Goal: Task Accomplishment & Management: Use online tool/utility

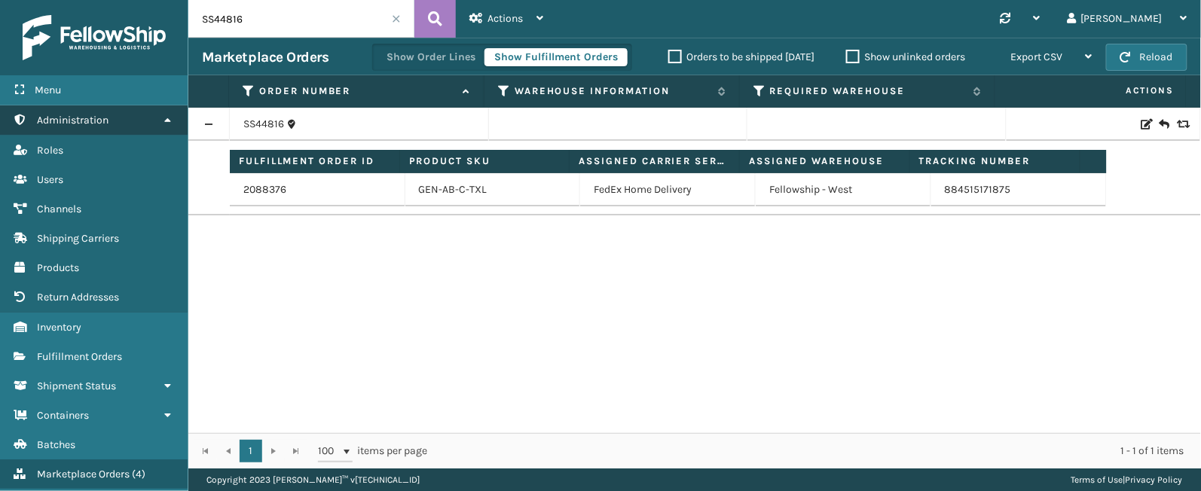
click at [140, 116] on link "Shipping Carriers Administration" at bounding box center [94, 119] width 188 height 29
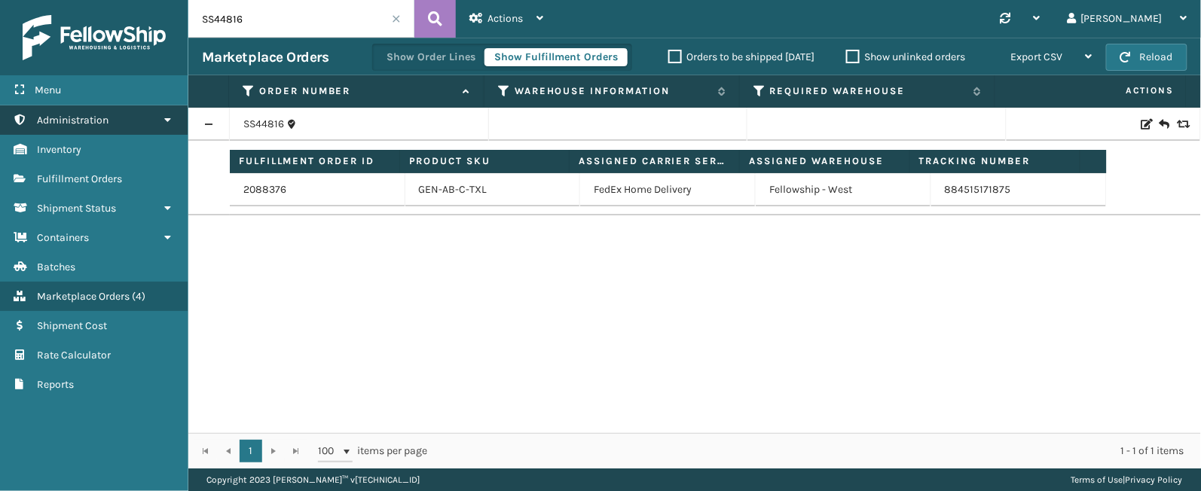
click at [143, 118] on link "Shipping Carriers Administration" at bounding box center [94, 119] width 188 height 29
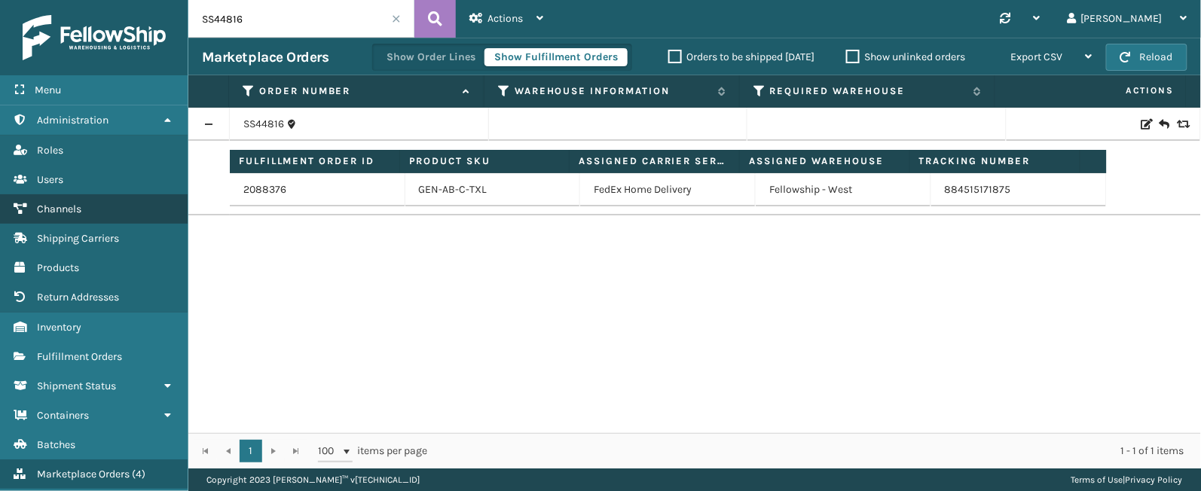
click at [67, 209] on span "Channels" at bounding box center [59, 209] width 44 height 13
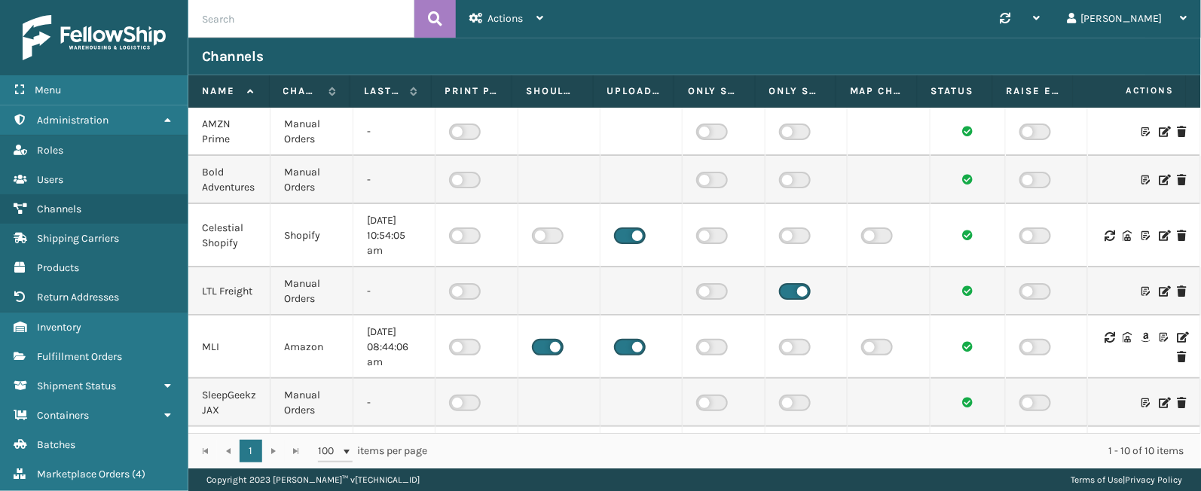
click at [1178, 336] on icon at bounding box center [1182, 337] width 9 height 11
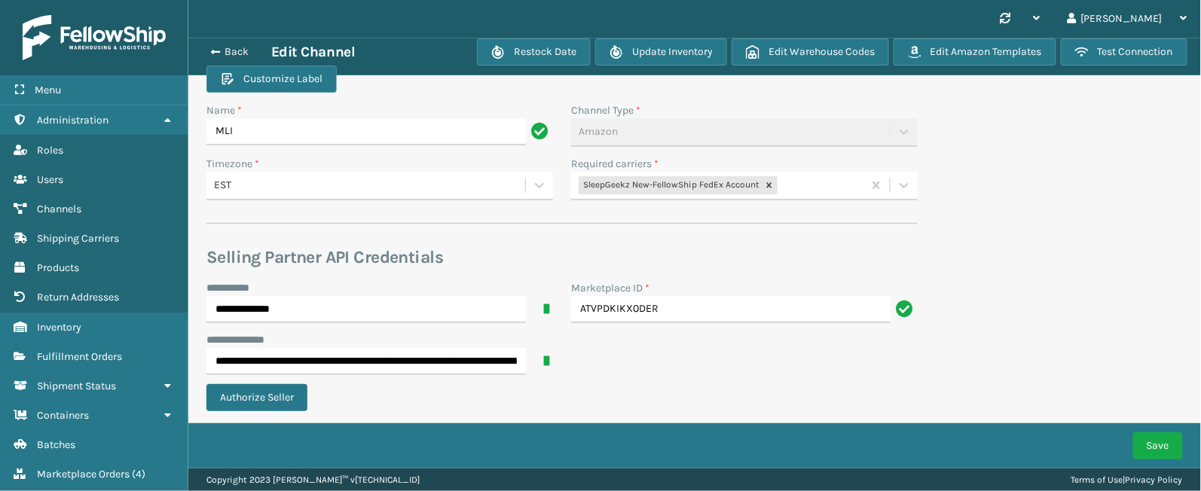
click at [805, 182] on div "SleepGeekz New-FellowShip FedEx Account" at bounding box center [717, 185] width 292 height 25
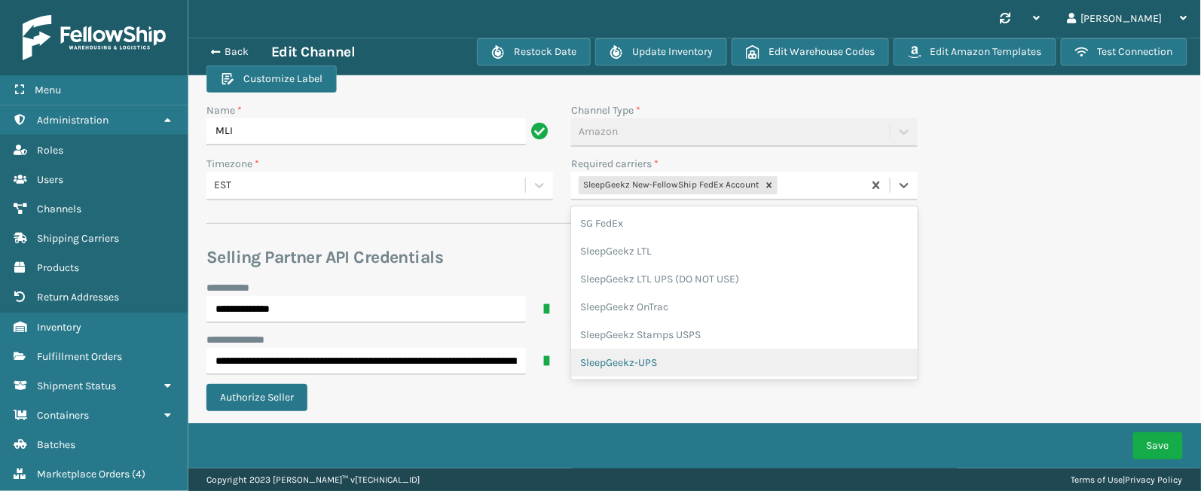
click at [697, 360] on div "SleepGeekz-UPS" at bounding box center [744, 363] width 347 height 28
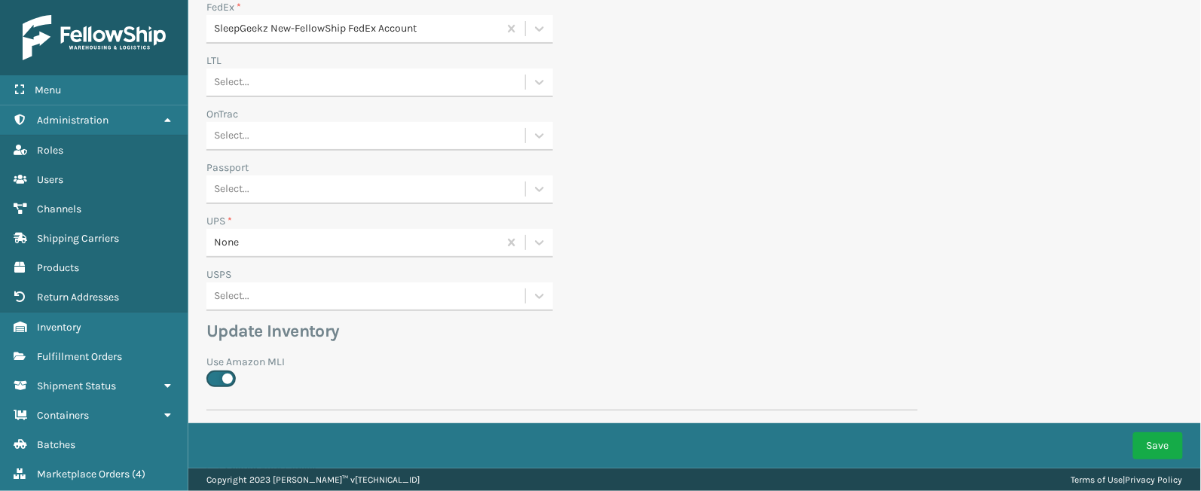
scroll to position [570, 0]
click at [543, 235] on icon at bounding box center [539, 239] width 15 height 15
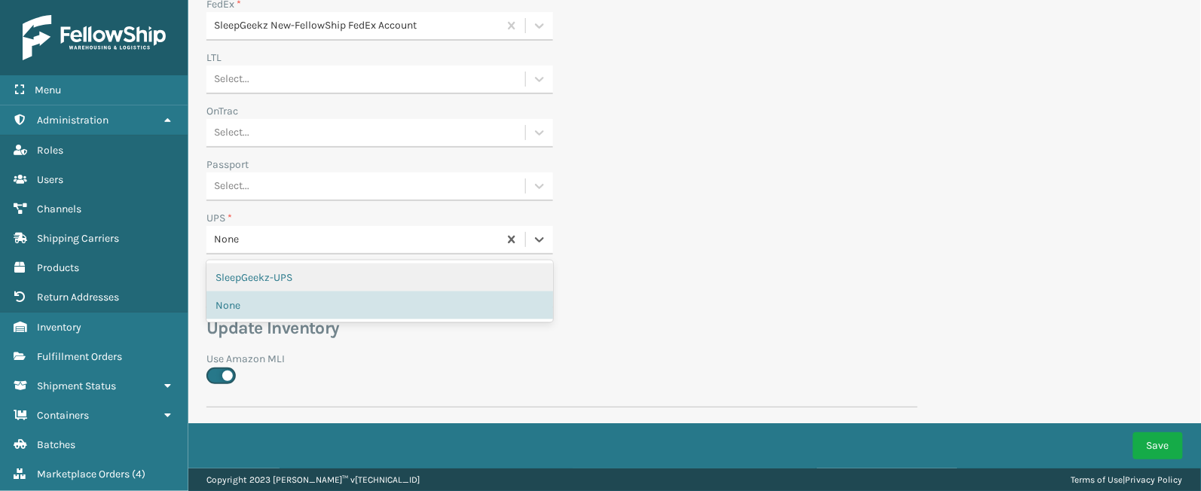
click at [381, 283] on div "SleepGeekz-UPS" at bounding box center [379, 278] width 347 height 28
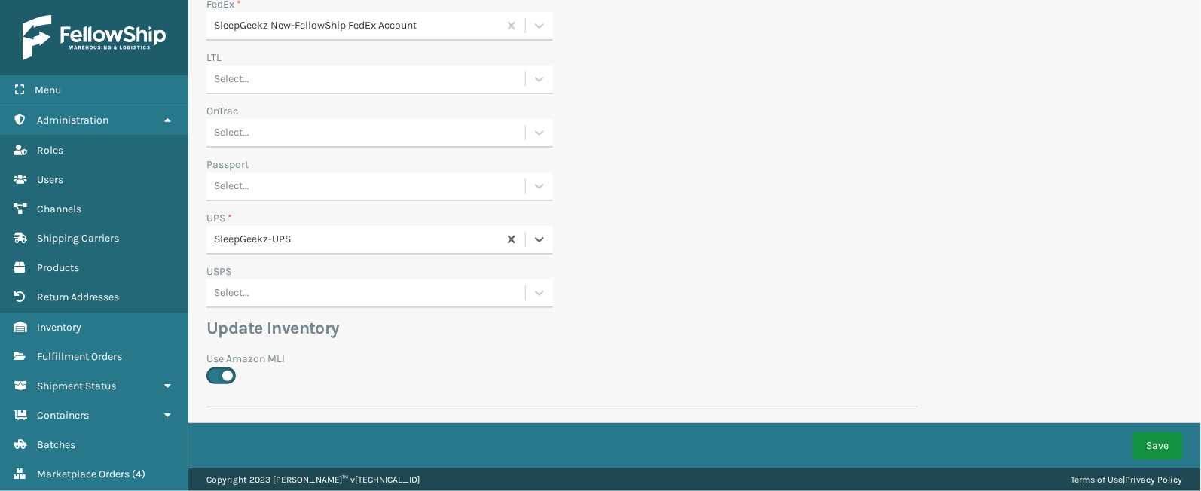
click at [1158, 437] on button "Save" at bounding box center [1158, 446] width 50 height 27
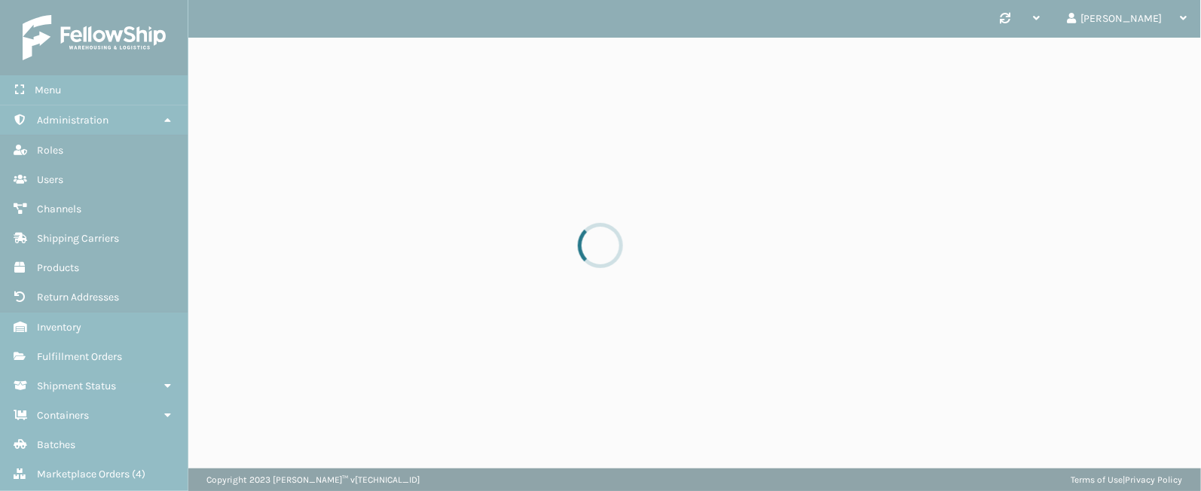
scroll to position [0, 0]
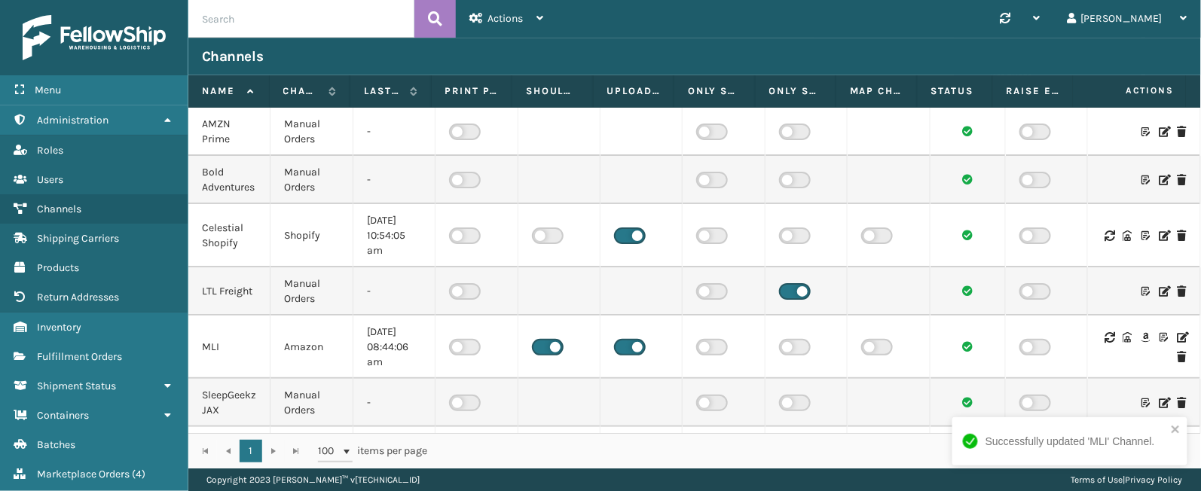
click at [1178, 336] on icon at bounding box center [1182, 337] width 9 height 11
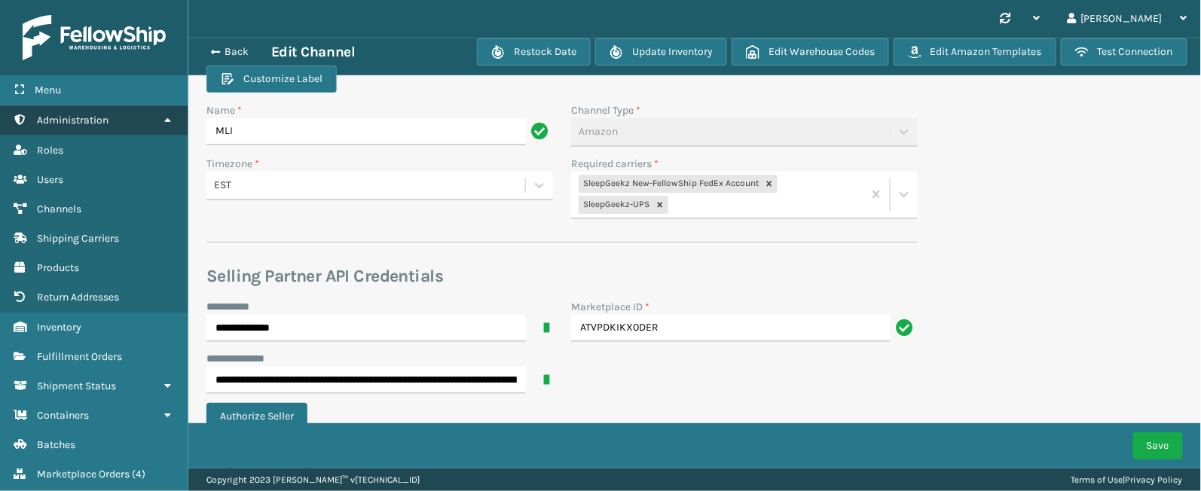
click at [118, 118] on link "Administration" at bounding box center [94, 119] width 188 height 29
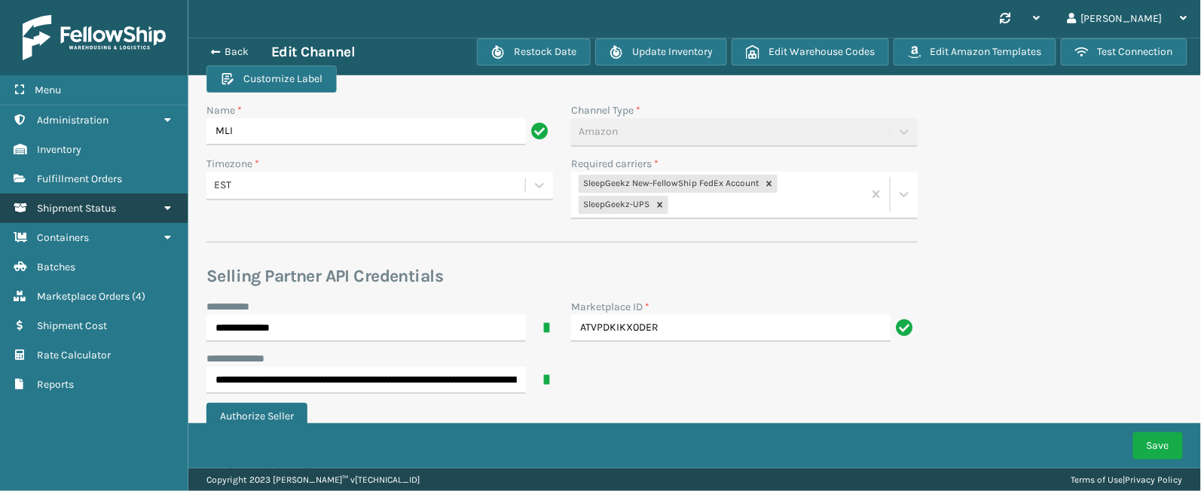
click at [100, 206] on span "Shipment Status" at bounding box center [76, 208] width 79 height 13
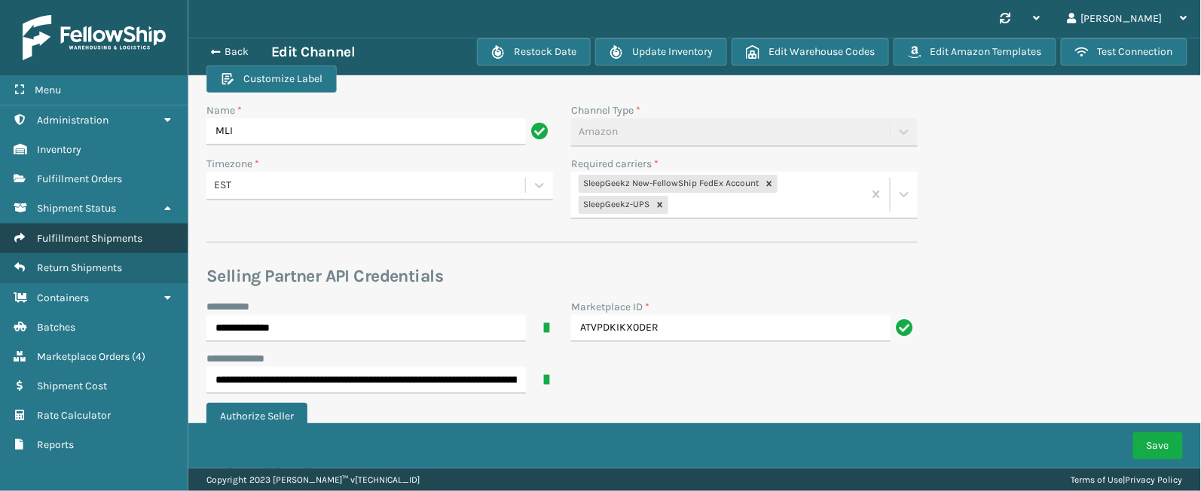
click at [81, 245] on span "Fulfillment Shipments" at bounding box center [89, 238] width 105 height 13
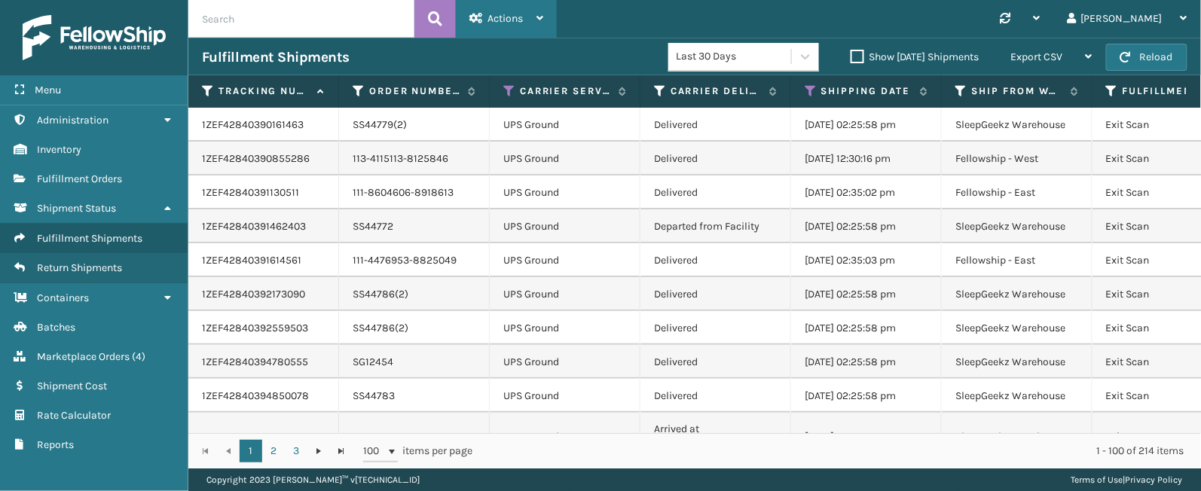
click at [517, 30] on div "Actions" at bounding box center [506, 19] width 74 height 38
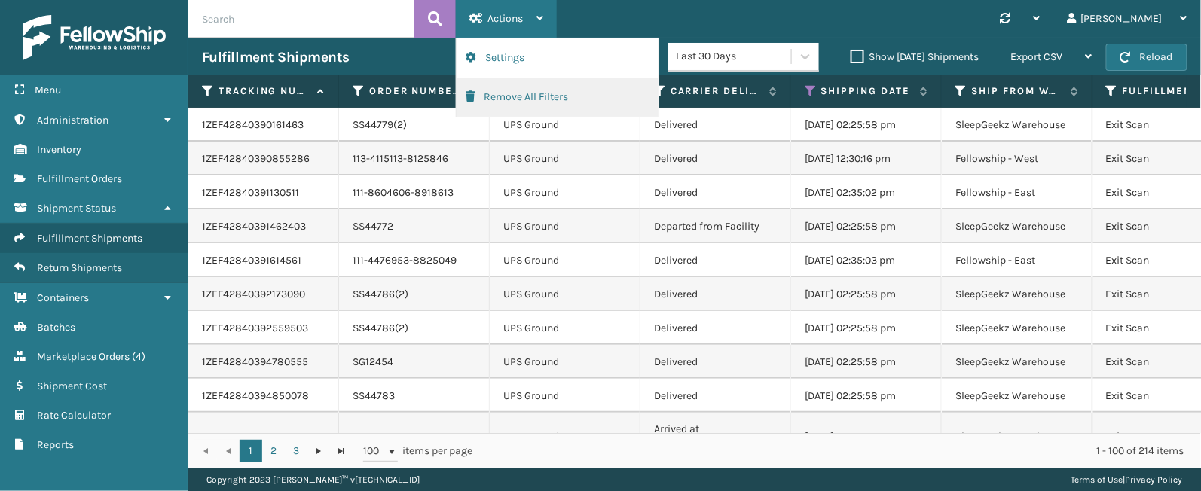
click at [523, 92] on button "Remove All Filters" at bounding box center [558, 97] width 202 height 39
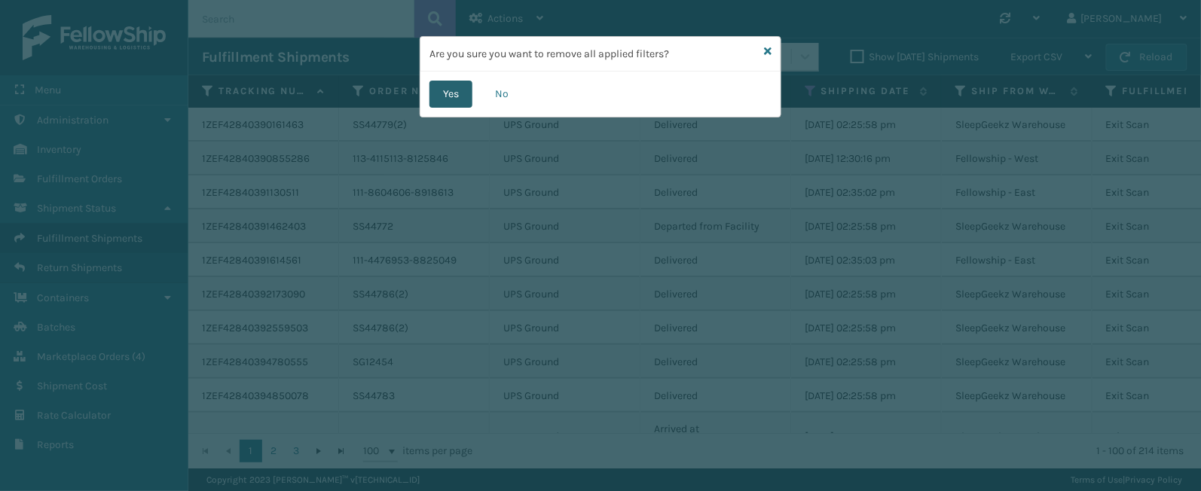
click at [467, 92] on button "Yes" at bounding box center [450, 94] width 43 height 27
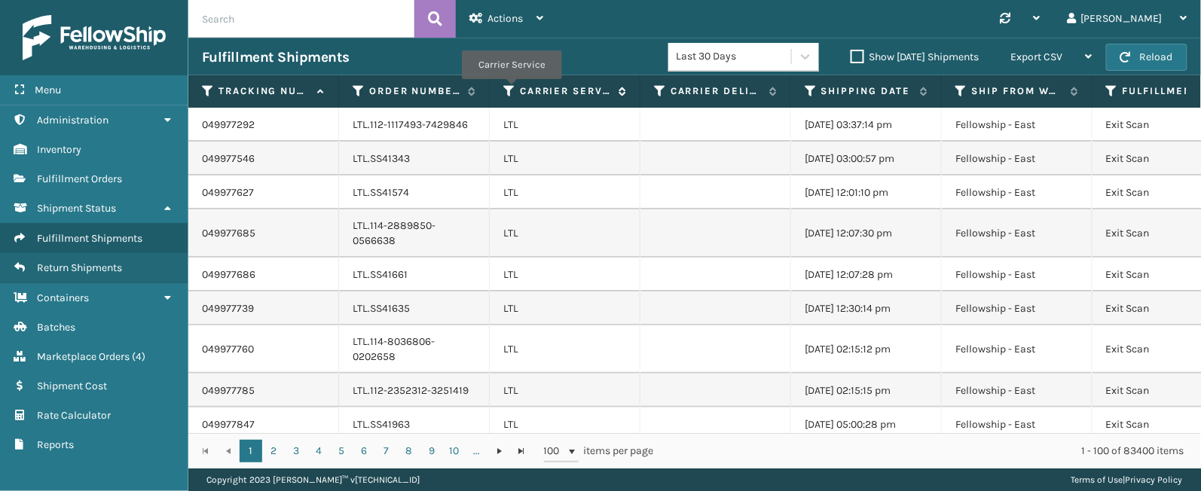
click at [511, 90] on icon at bounding box center [509, 91] width 12 height 14
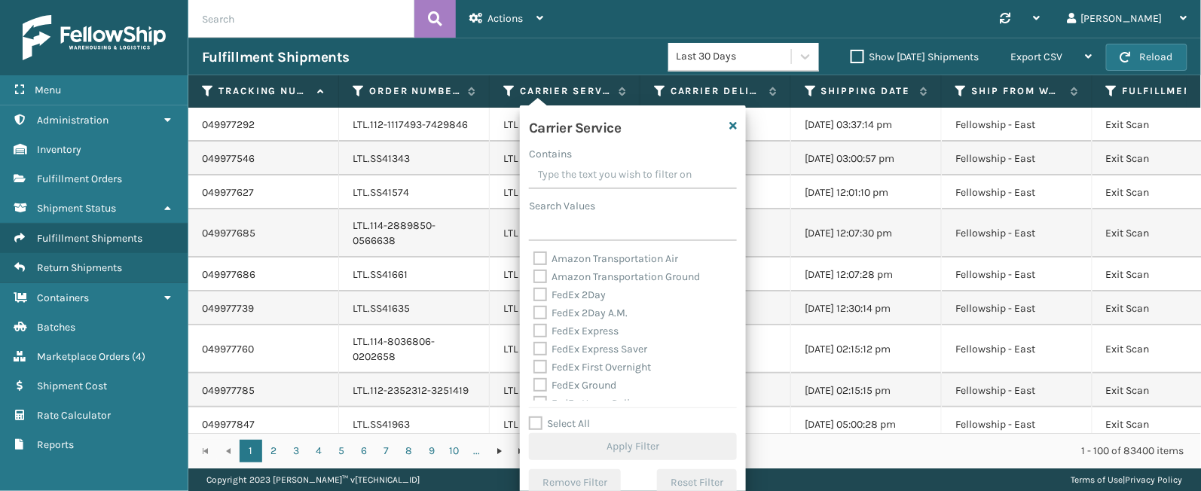
click at [574, 423] on label "Select All" at bounding box center [559, 423] width 61 height 13
click at [574, 417] on input "Select All" at bounding box center [642, 416] width 226 height 2
checkbox input "true"
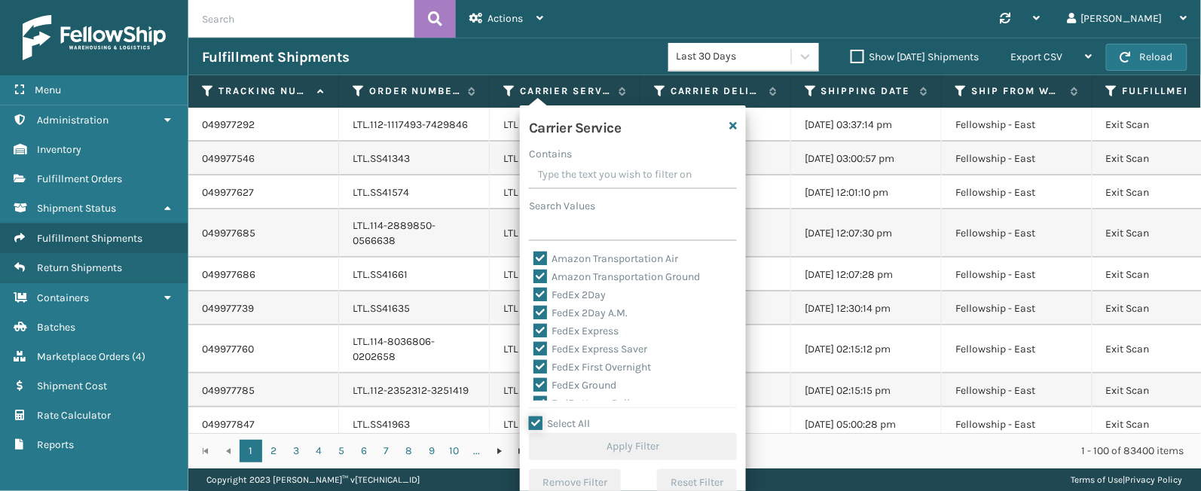
checkbox input "true"
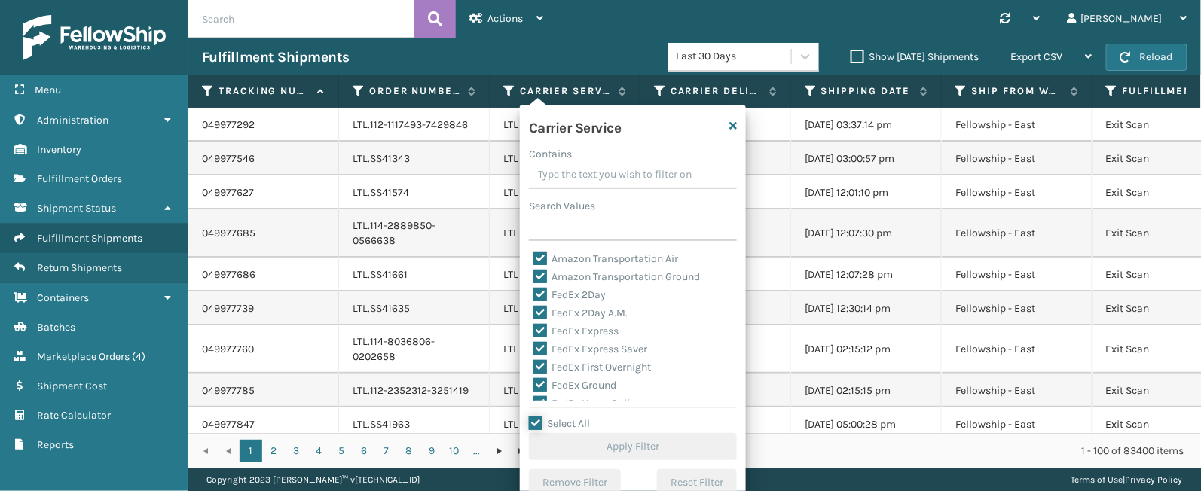
checkbox input "true"
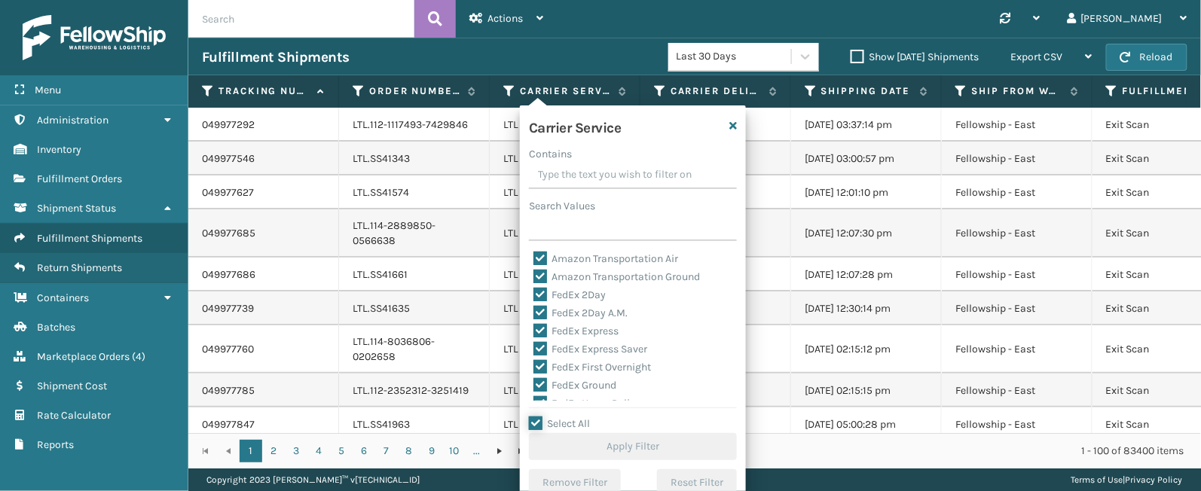
checkbox input "true"
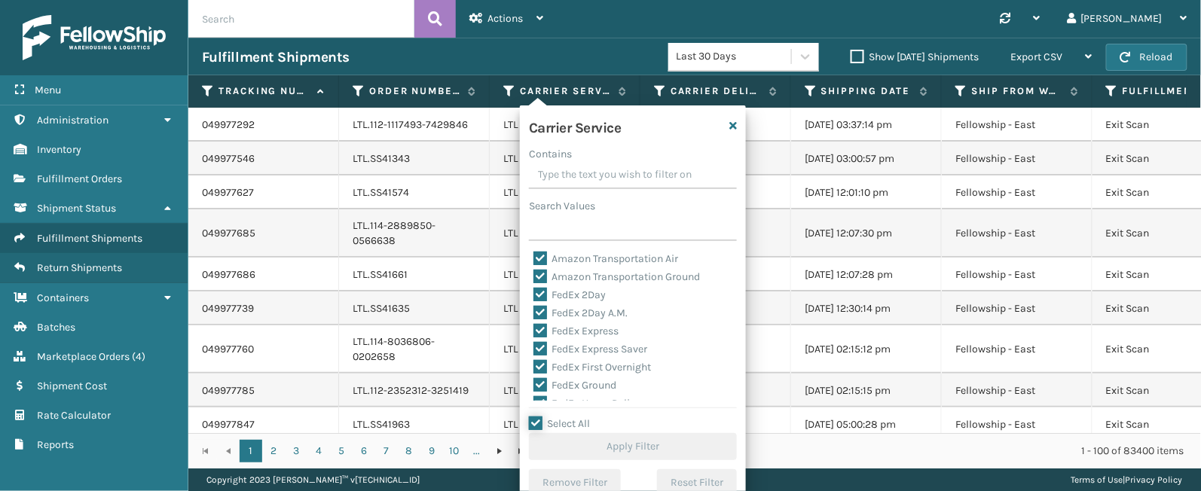
checkbox input "true"
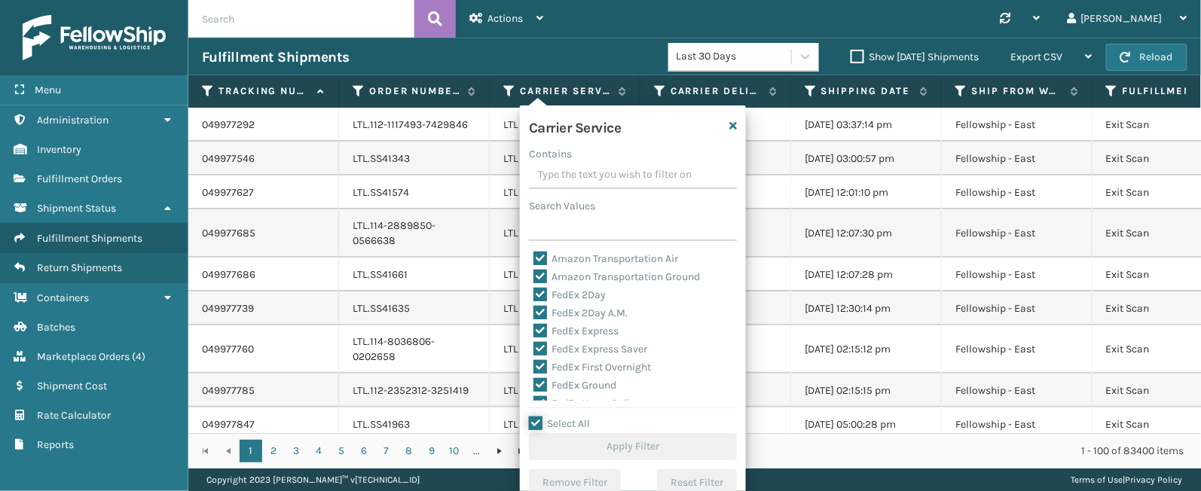
checkbox input "true"
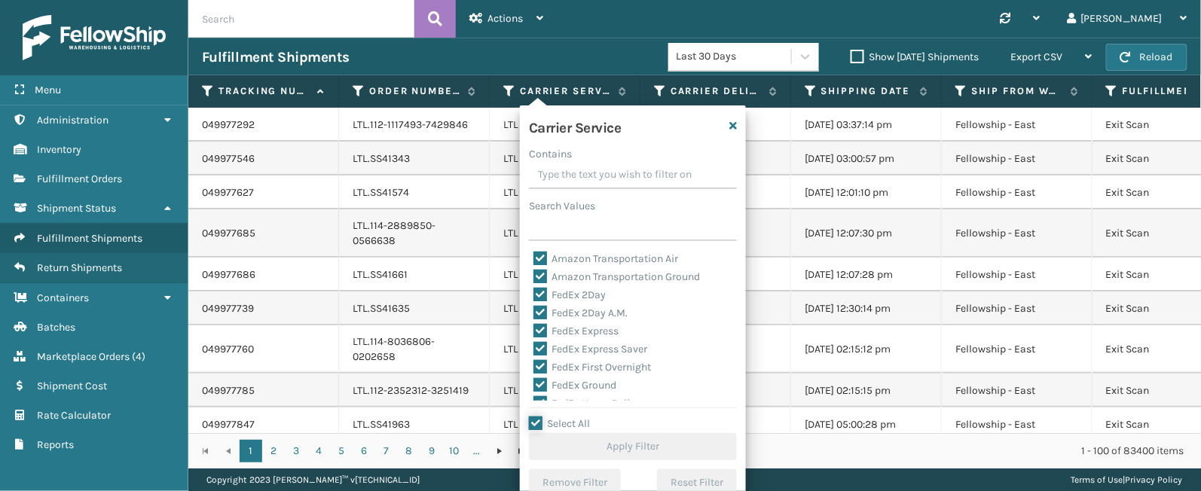
checkbox input "true"
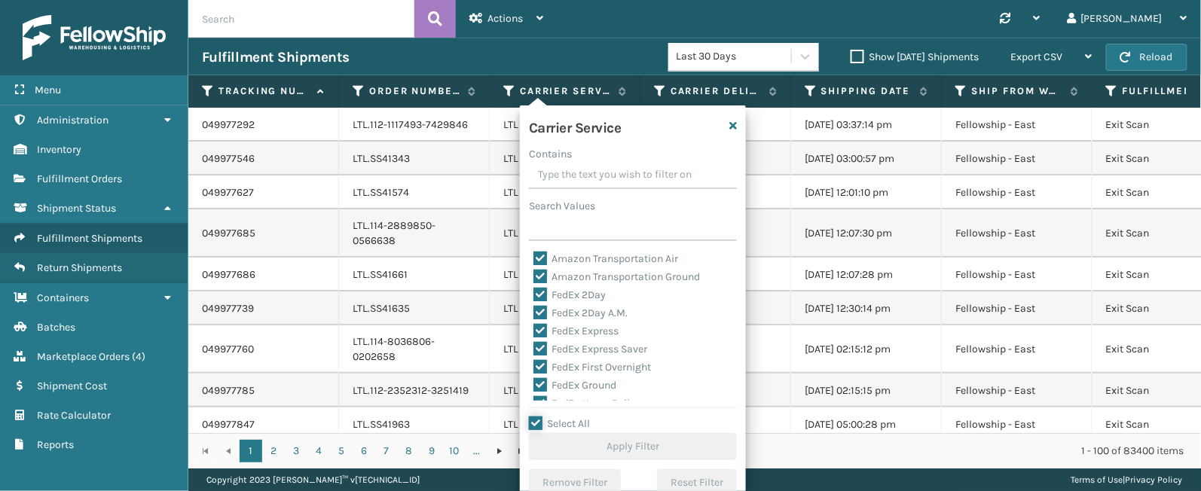
checkbox input "true"
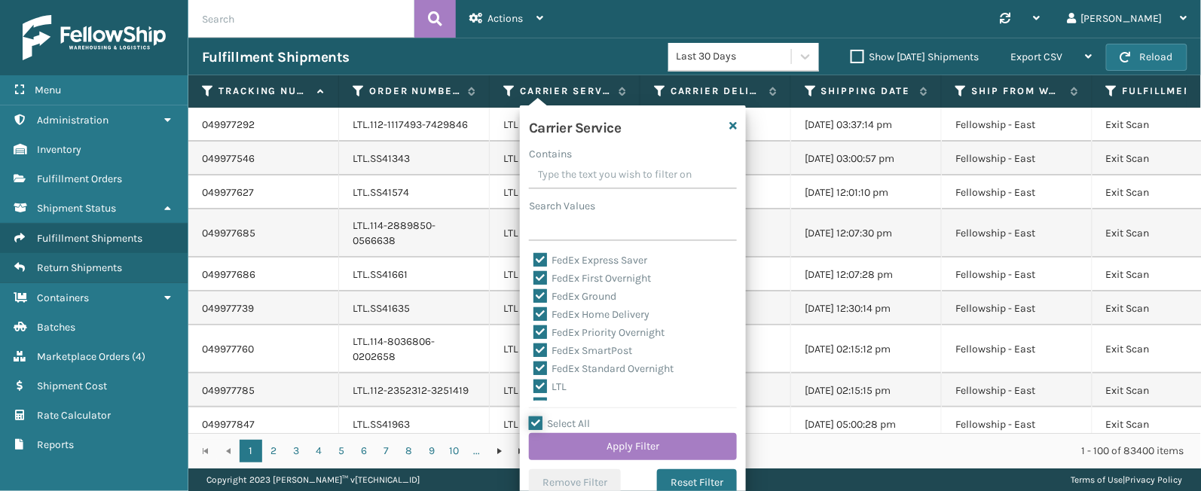
scroll to position [93, 0]
click at [541, 383] on label "LTL" at bounding box center [549, 382] width 33 height 13
click at [534, 383] on input "LTL" at bounding box center [533, 379] width 1 height 10
checkbox input "false"
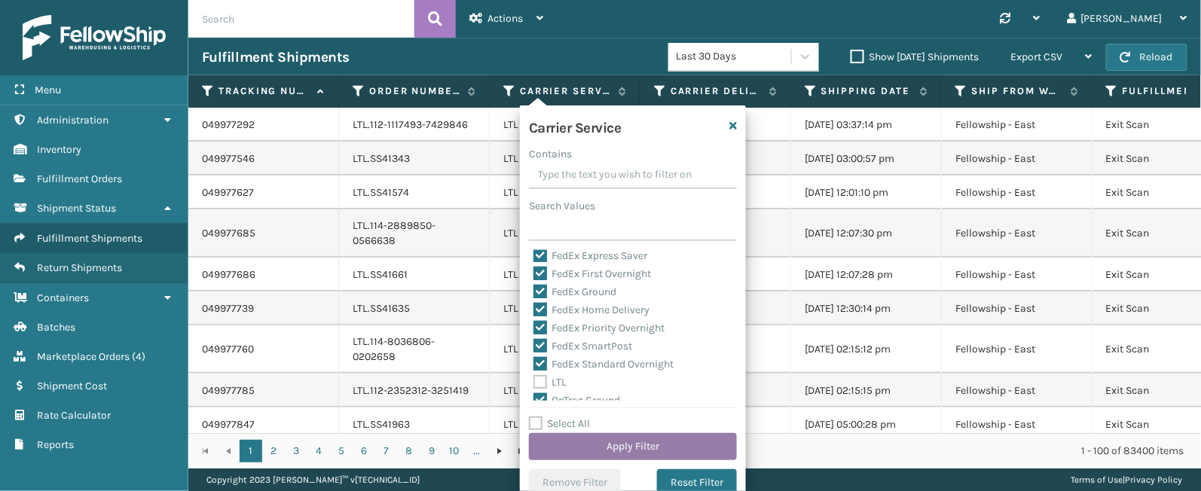
click at [627, 443] on button "Apply Filter" at bounding box center [633, 446] width 208 height 27
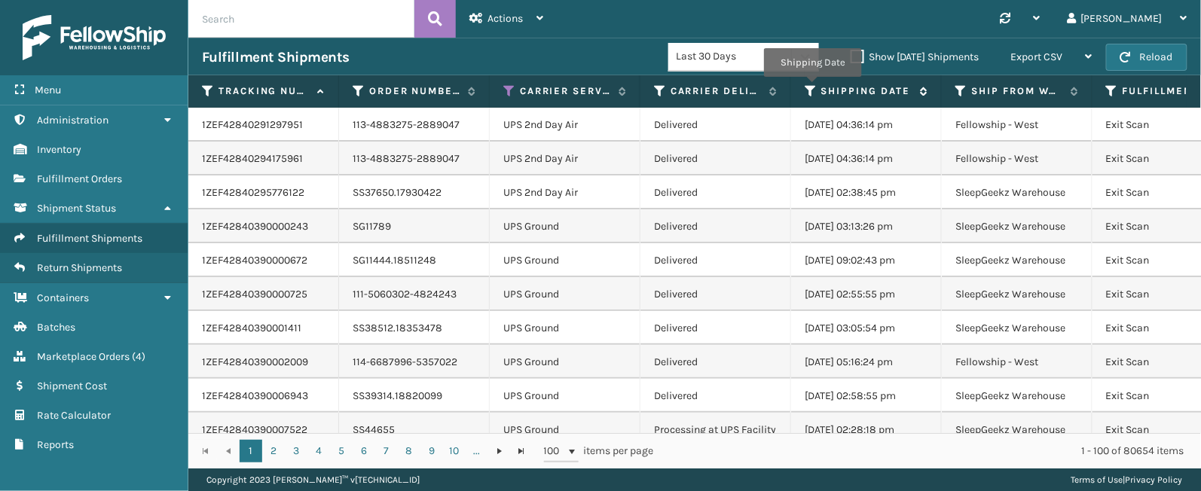
click at [812, 88] on icon at bounding box center [811, 91] width 12 height 14
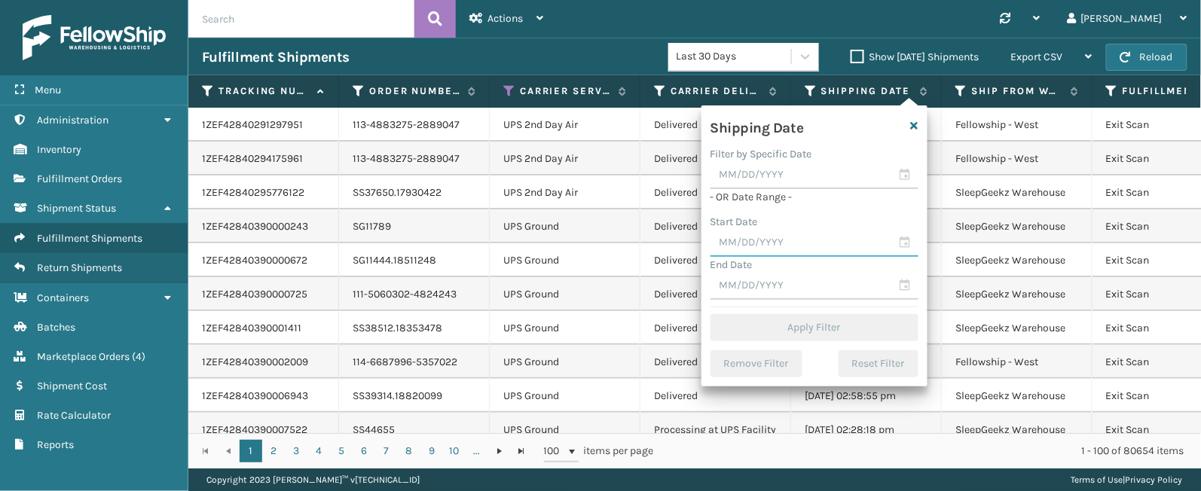
click at [906, 251] on input "text" at bounding box center [815, 243] width 208 height 27
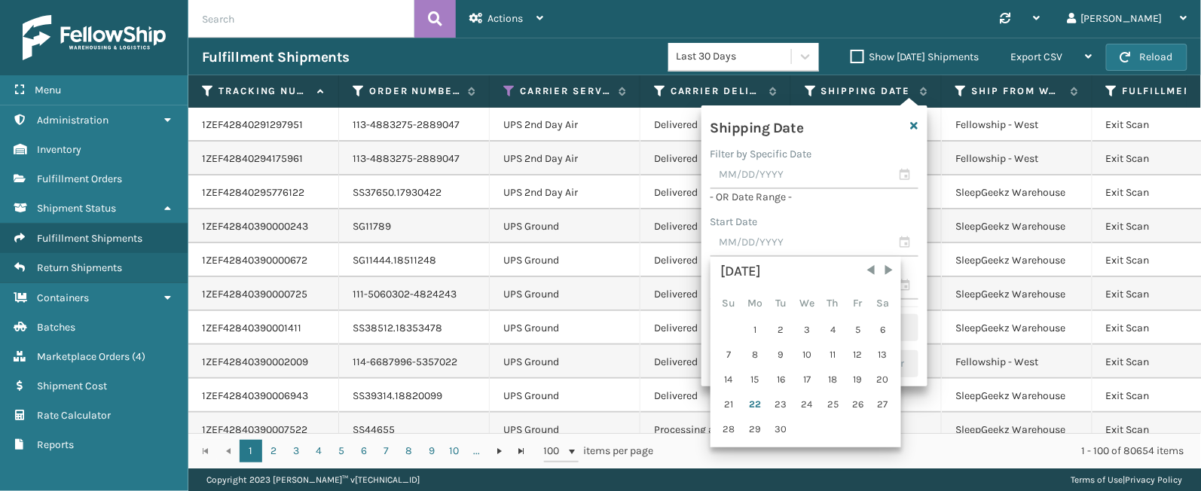
click at [866, 381] on div "19" at bounding box center [858, 379] width 23 height 23
type input "[DATE]"
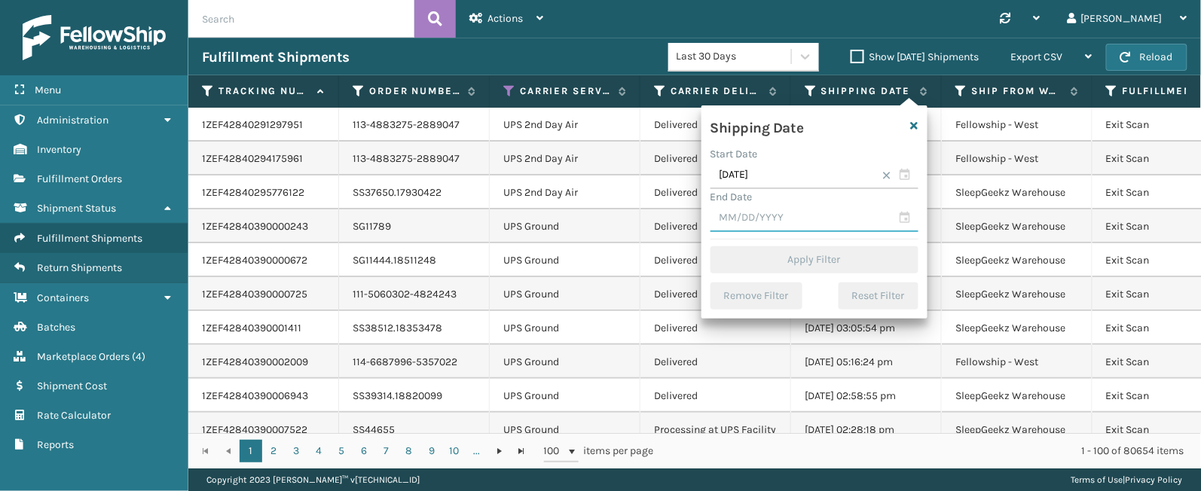
click at [908, 218] on input "text" at bounding box center [815, 218] width 208 height 27
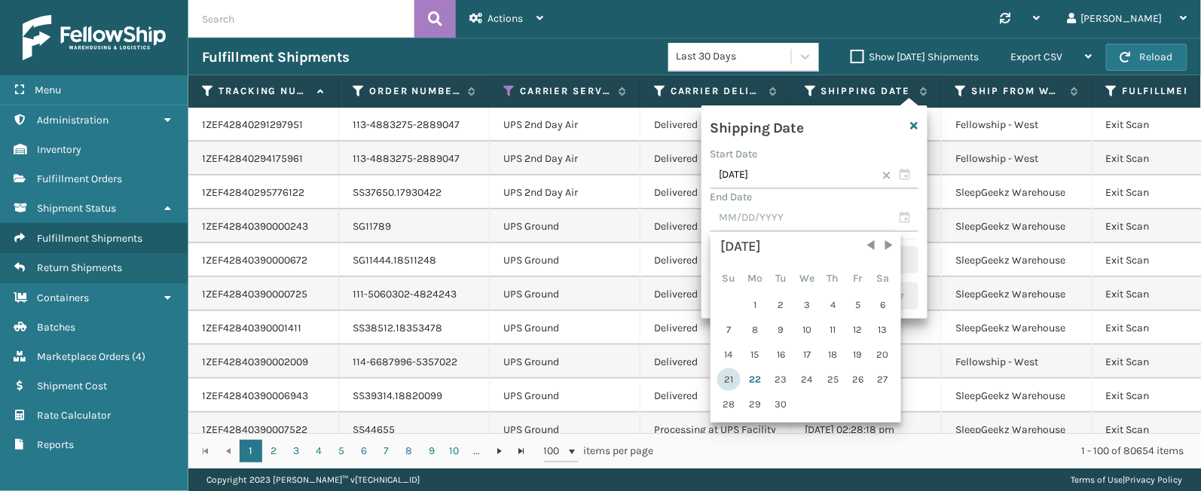
click at [732, 381] on div "21" at bounding box center [728, 379] width 23 height 23
type input "[DATE]"
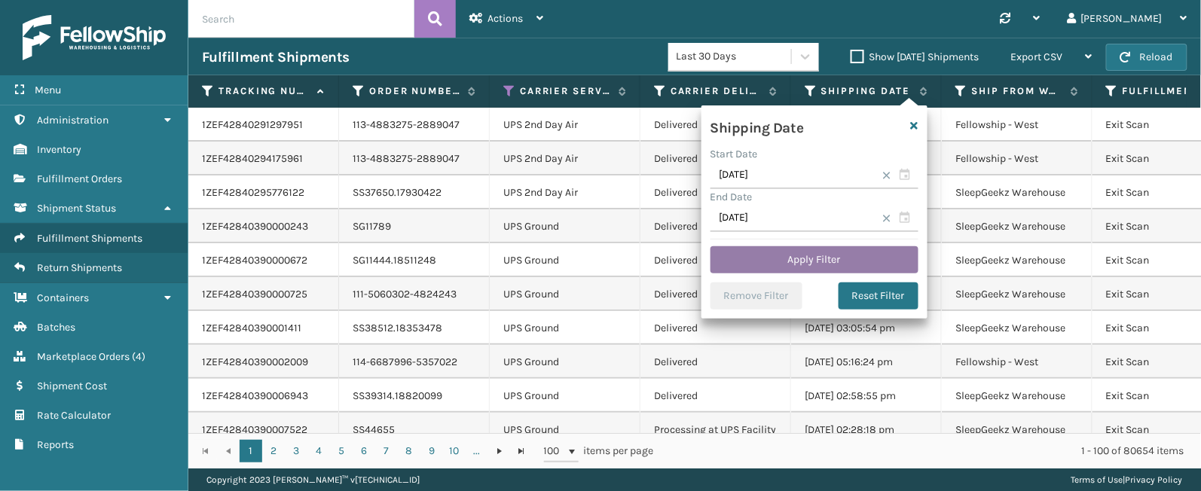
click at [853, 261] on button "Apply Filter" at bounding box center [815, 259] width 208 height 27
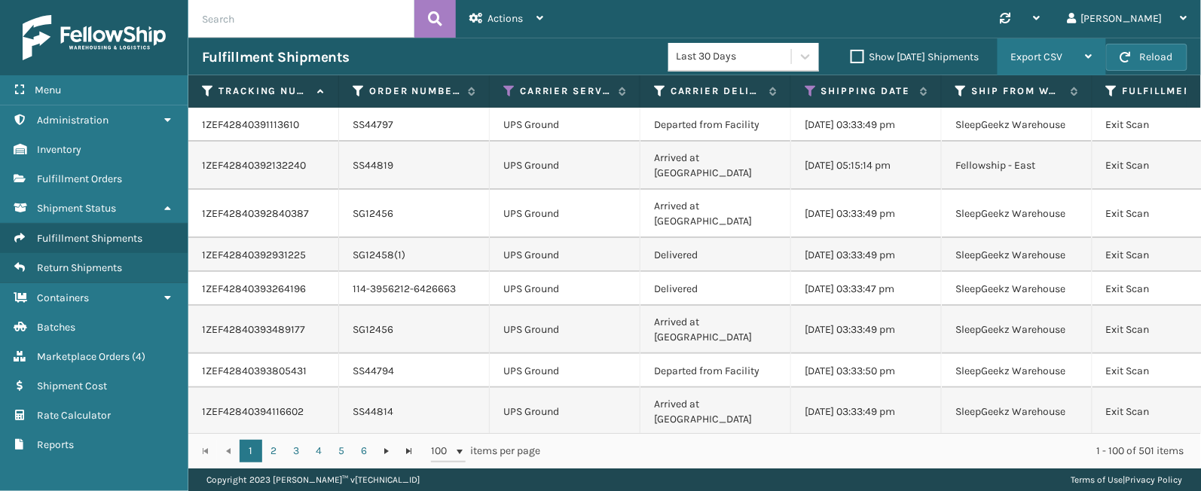
click at [1038, 52] on span "Export CSV" at bounding box center [1037, 56] width 52 height 13
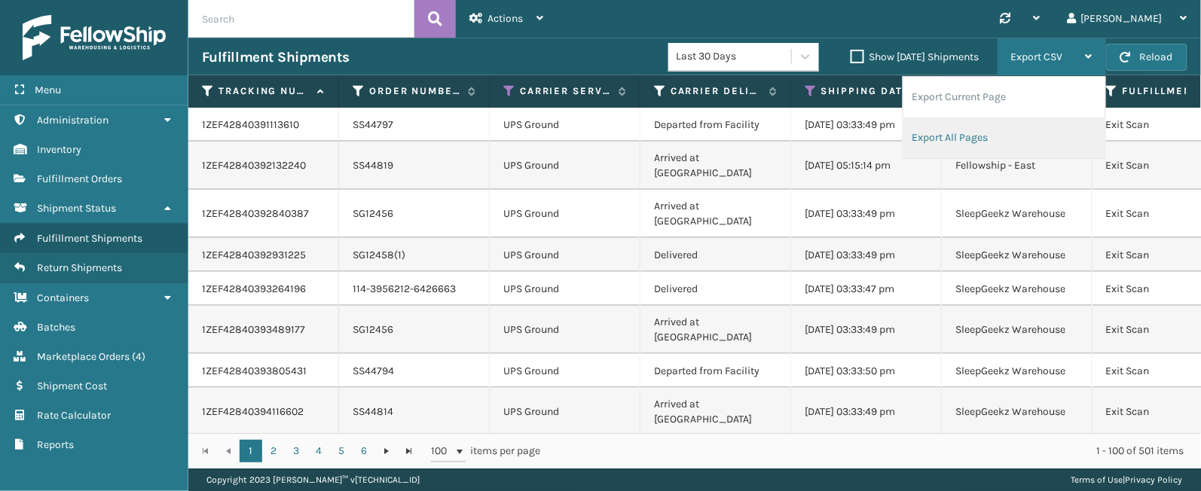
click at [946, 148] on li "Export All Pages" at bounding box center [1004, 138] width 202 height 41
